Goal: Download file/media

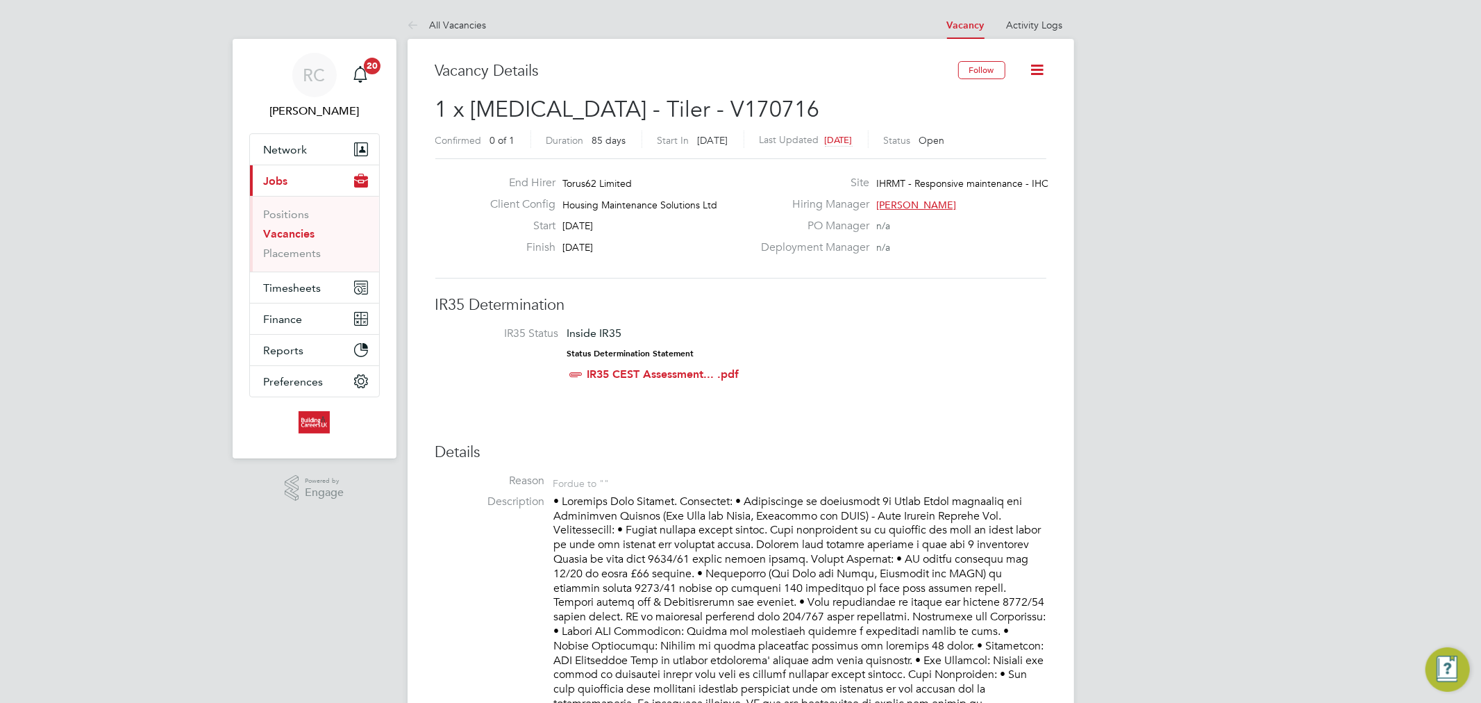
scroll to position [40, 97]
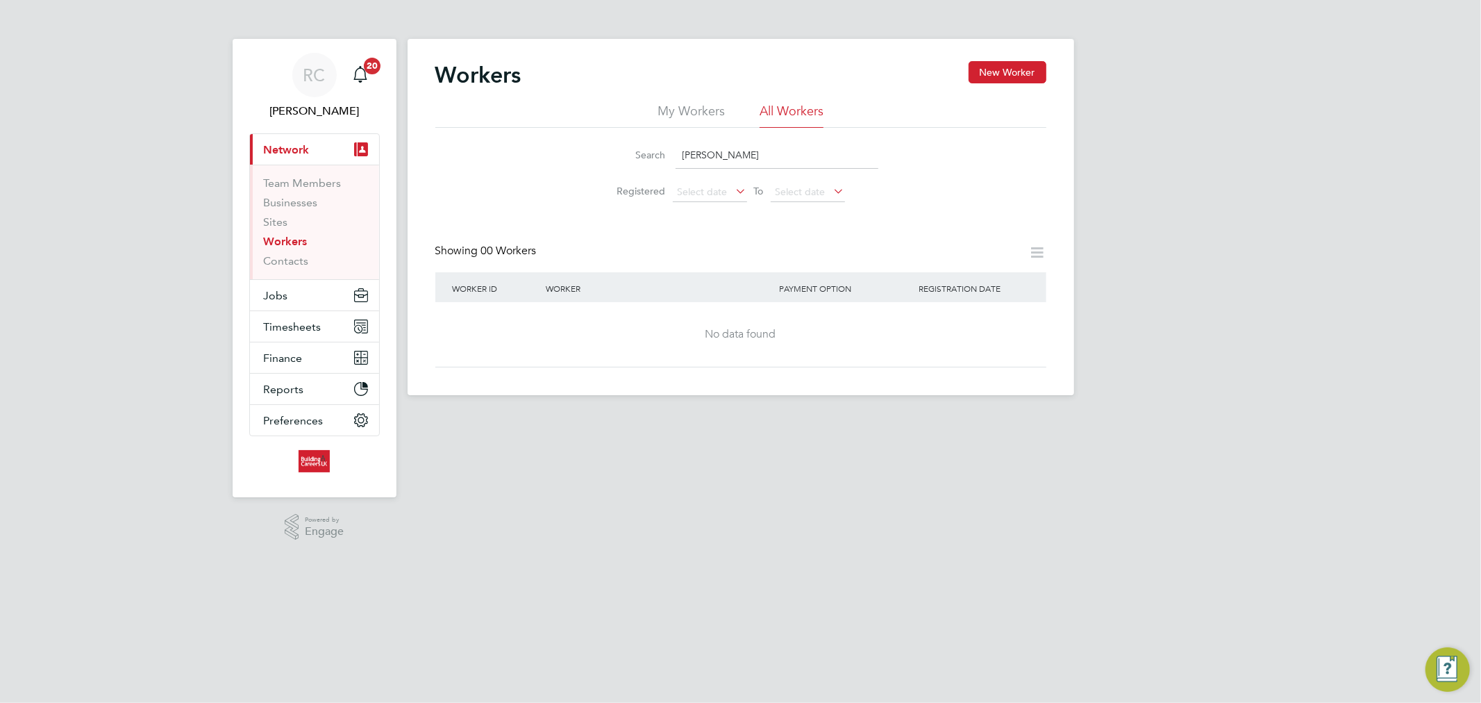
click at [763, 153] on input "danny dale" at bounding box center [777, 155] width 203 height 27
type input "Ryan Griffiths"
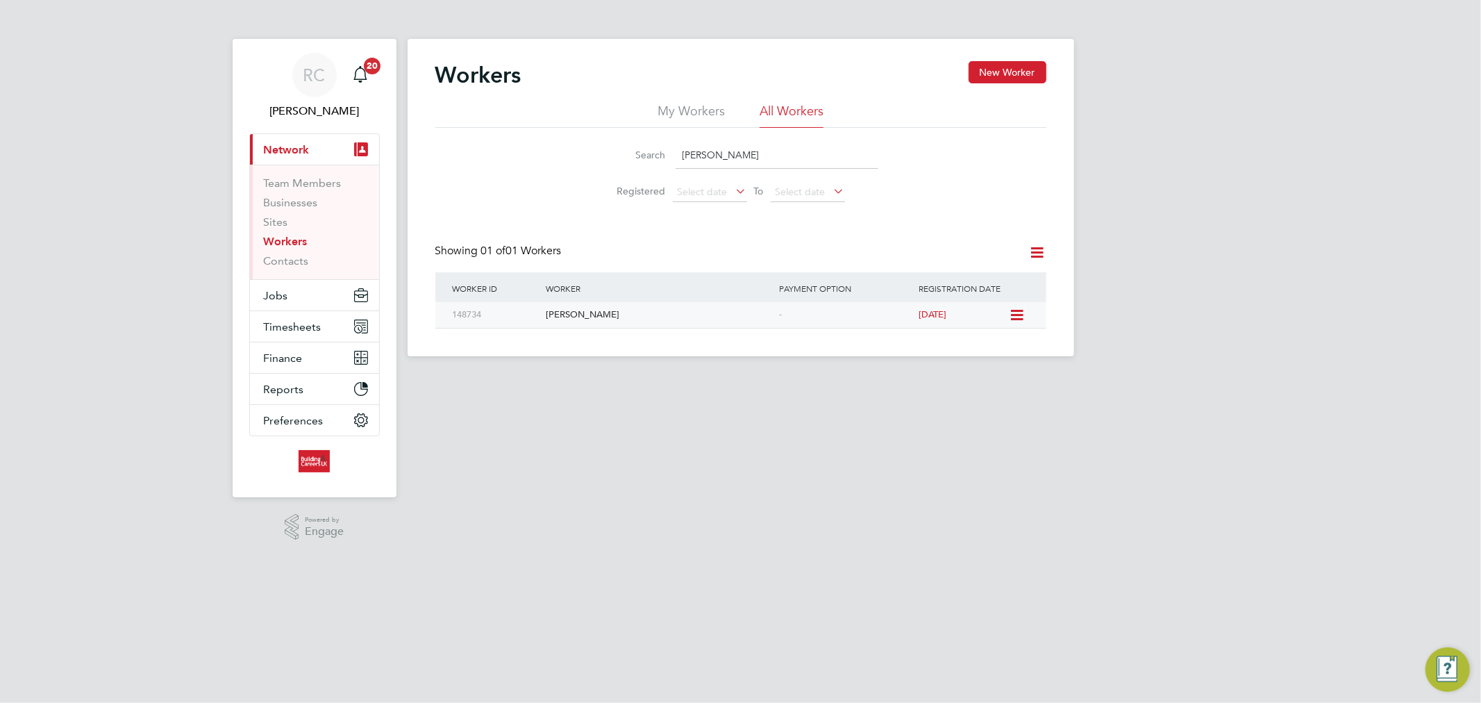
click at [658, 314] on div "Ryan Griffiths" at bounding box center [658, 315] width 233 height 26
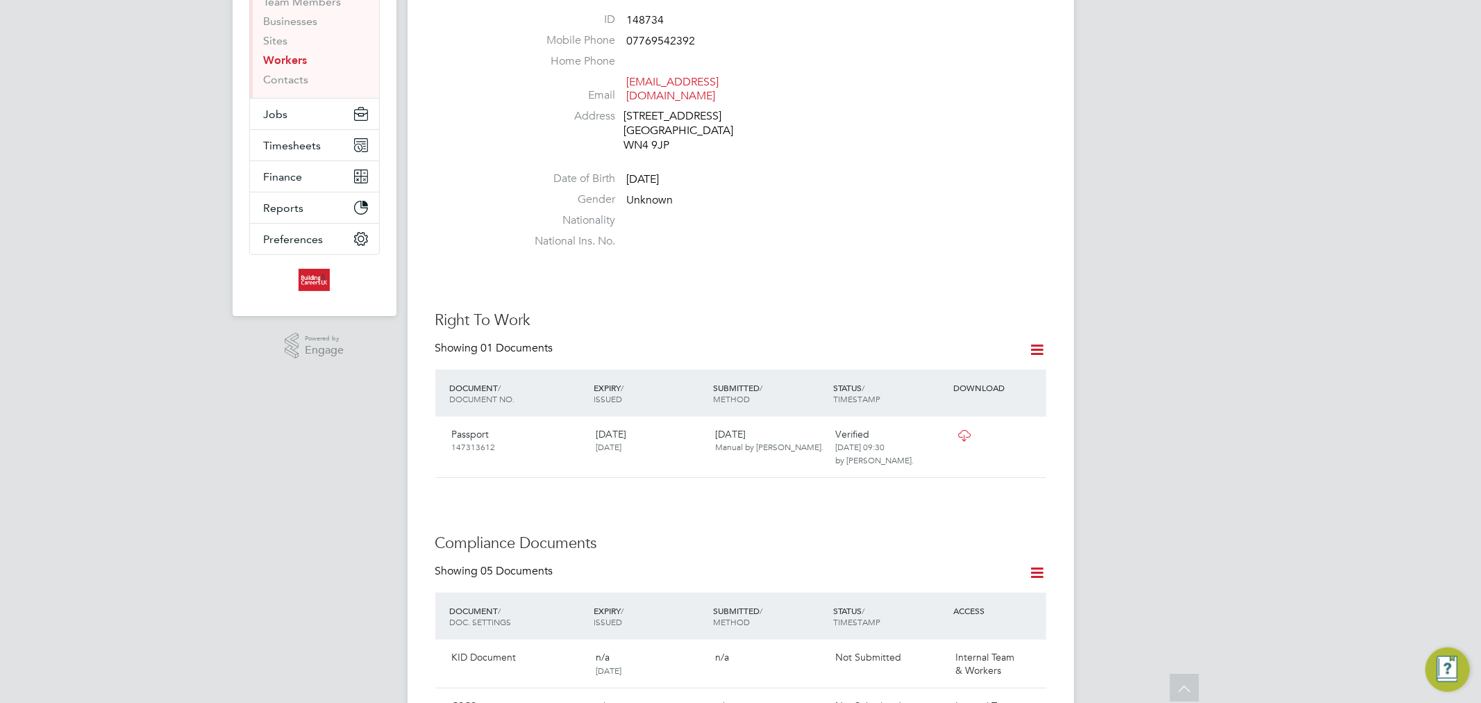
scroll to position [463, 0]
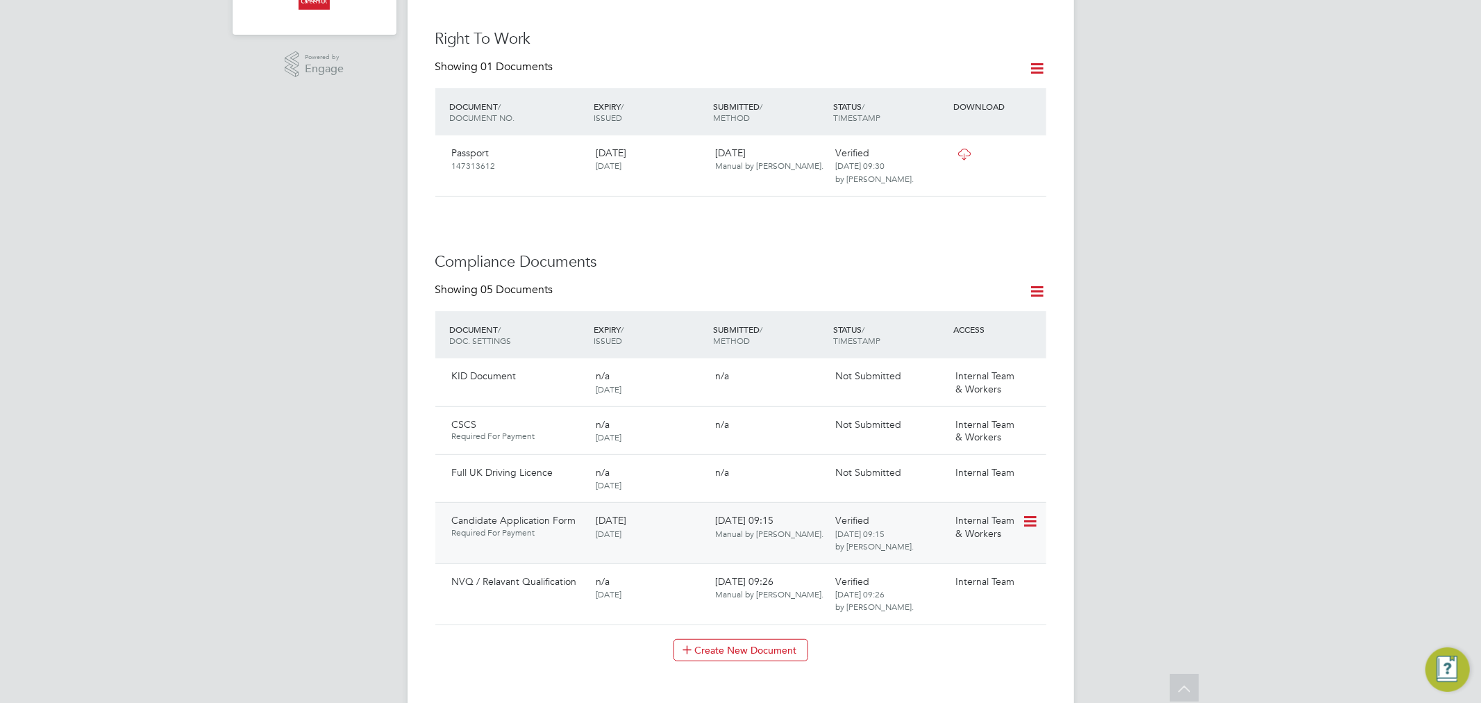
click at [1032, 524] on icon at bounding box center [1029, 521] width 14 height 17
click at [1002, 573] on li "Download Document" at bounding box center [979, 574] width 110 height 19
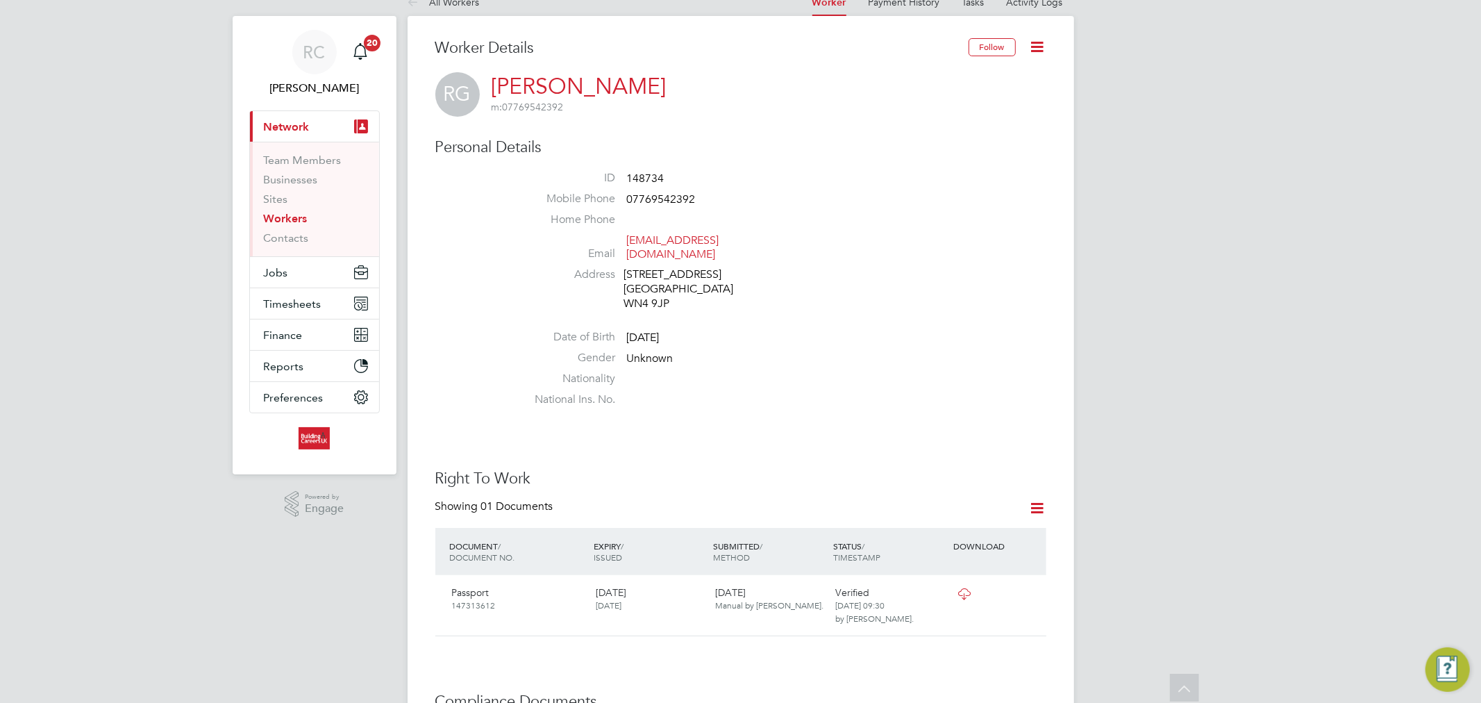
scroll to position [0, 0]
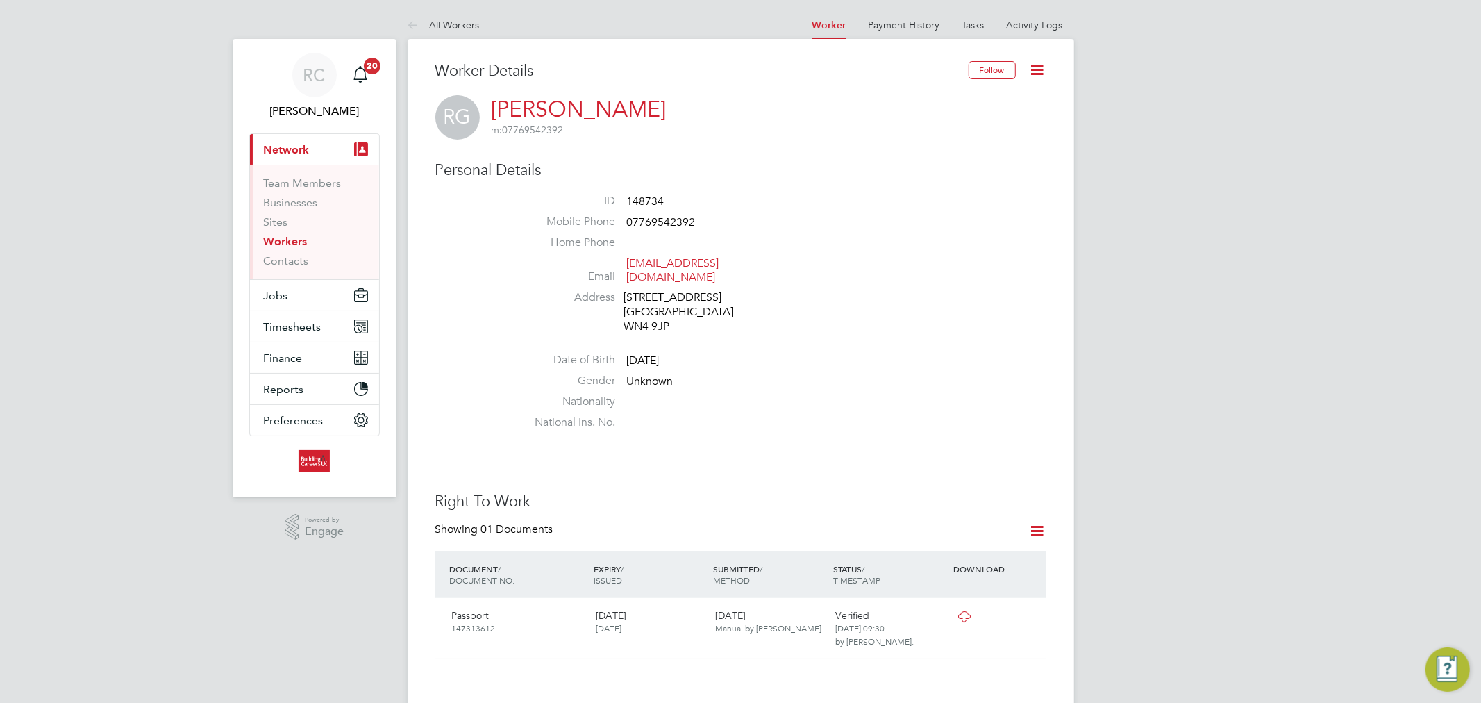
click at [297, 240] on link "Workers" at bounding box center [286, 241] width 44 height 13
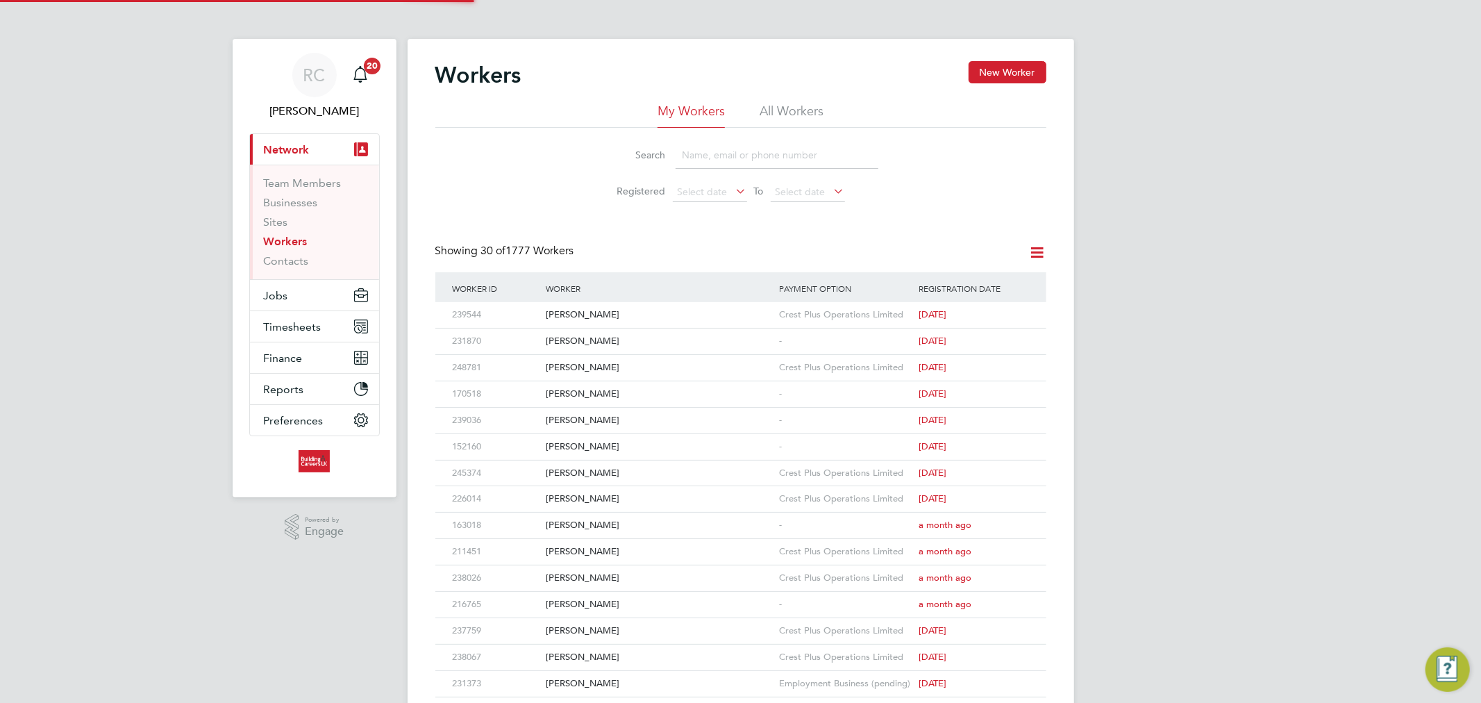
click at [765, 105] on li "All Workers" at bounding box center [792, 115] width 64 height 25
click at [781, 109] on li "All Workers" at bounding box center [792, 115] width 64 height 25
click at [760, 149] on input at bounding box center [777, 155] width 203 height 27
click at [627, 347] on div "Philip Parry" at bounding box center [658, 341] width 233 height 26
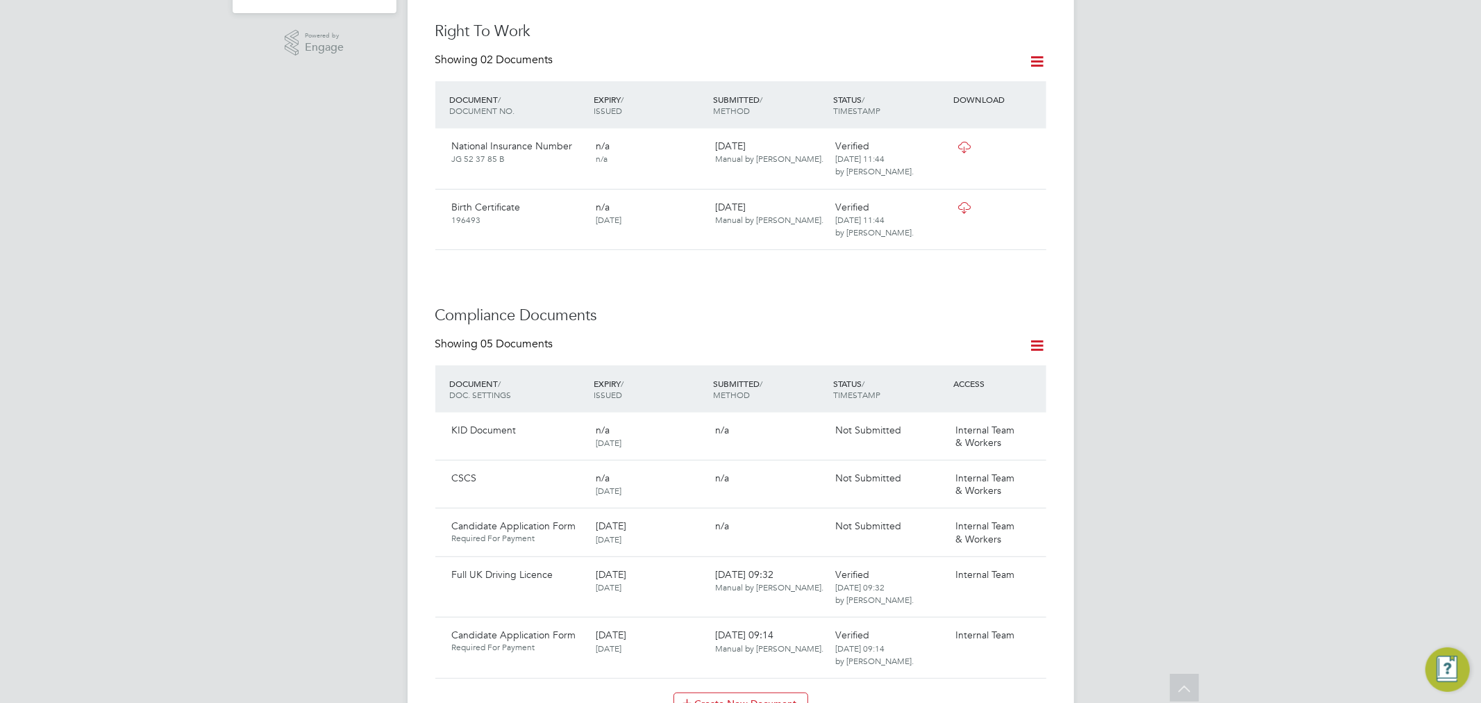
scroll to position [617, 0]
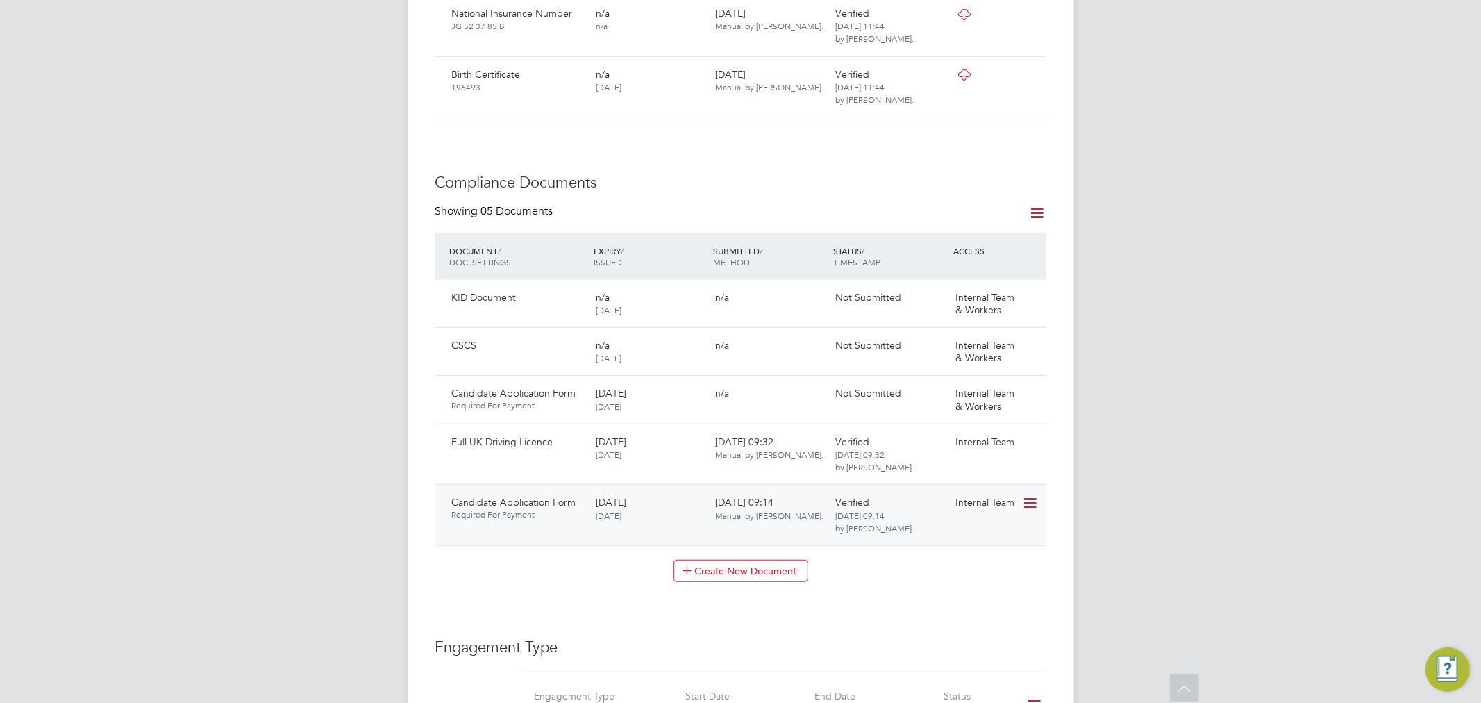
click at [1036, 495] on icon at bounding box center [1029, 503] width 14 height 17
click at [997, 535] on li "Download Document" at bounding box center [979, 541] width 110 height 19
